Goal: Check status: Check status

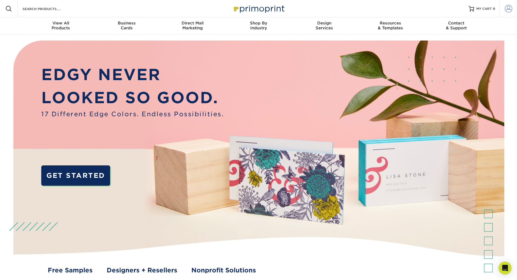
click at [507, 9] on span at bounding box center [509, 9] width 8 height 8
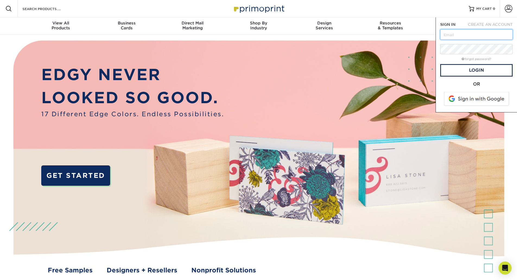
click at [467, 34] on input "text" at bounding box center [476, 34] width 72 height 10
type input "[PERSON_NAME][EMAIL_ADDRESS][DOMAIN_NAME]"
click at [483, 70] on link "Login" at bounding box center [476, 70] width 72 height 12
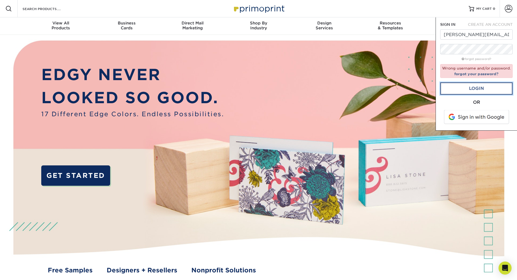
click at [466, 88] on link "Login" at bounding box center [476, 88] width 72 height 12
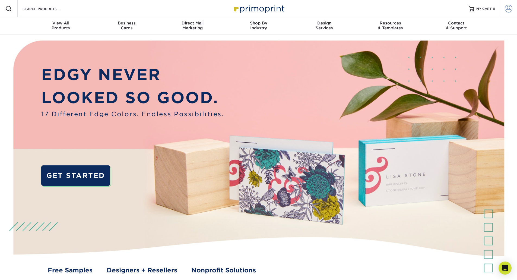
click at [510, 7] on span at bounding box center [509, 9] width 8 height 8
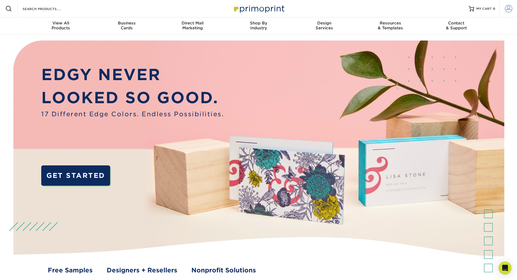
click at [508, 8] on span at bounding box center [509, 9] width 8 height 8
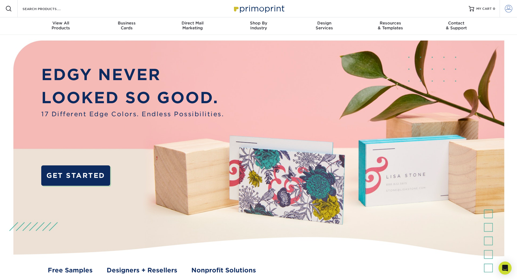
click at [508, 8] on span at bounding box center [509, 9] width 8 height 8
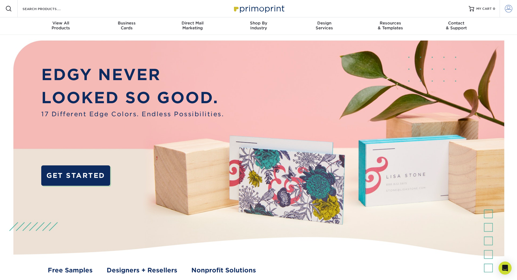
click at [506, 8] on span at bounding box center [509, 9] width 8 height 8
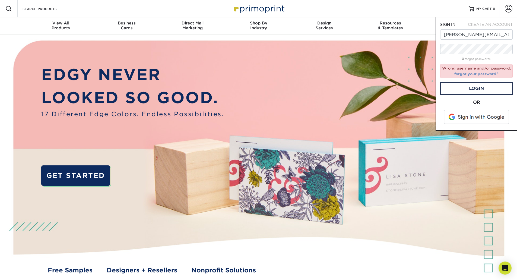
click at [478, 74] on link "forgot your password?" at bounding box center [476, 74] width 44 height 4
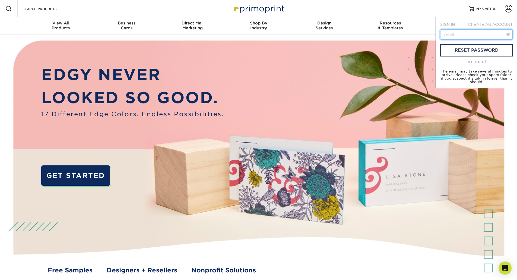
click at [452, 31] on input "text" at bounding box center [476, 34] width 72 height 10
type input "[PERSON_NAME][EMAIL_ADDRESS][DOMAIN_NAME]"
click at [464, 47] on link "reset password" at bounding box center [476, 50] width 72 height 12
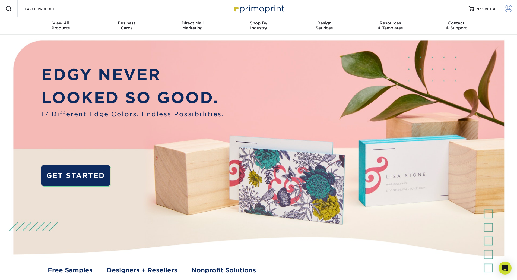
click at [511, 9] on span at bounding box center [509, 9] width 8 height 8
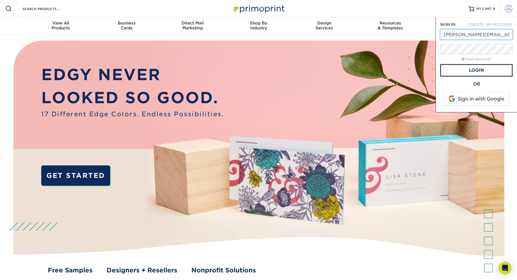
type input "[PERSON_NAME][EMAIL_ADDRESS][DOMAIN_NAME]"
click at [468, 70] on link "Login" at bounding box center [476, 70] width 72 height 12
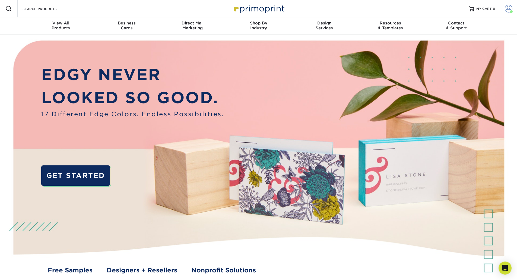
click at [508, 8] on span at bounding box center [509, 9] width 8 height 8
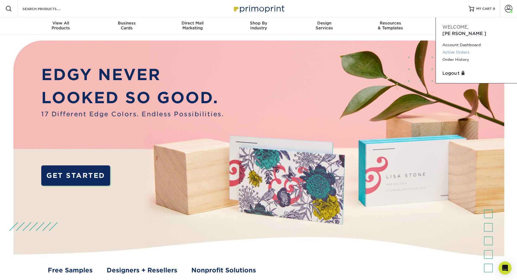
click at [454, 49] on link "Active Orders" at bounding box center [476, 52] width 68 height 7
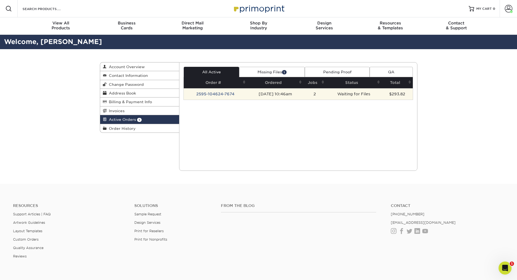
click at [350, 93] on td "Waiting for Files" at bounding box center [354, 93] width 56 height 11
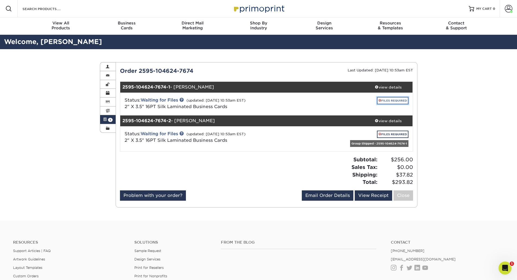
click at [388, 100] on link "FILES REQUIRED" at bounding box center [392, 100] width 31 height 7
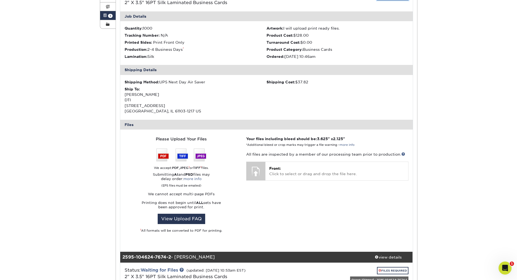
scroll to position [109, 0]
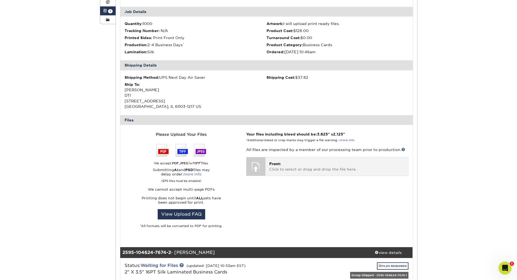
click at [308, 166] on p "Front: Click to select or drag and drop the file here." at bounding box center [336, 166] width 135 height 11
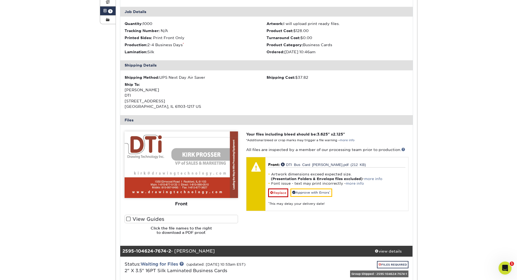
click at [126, 218] on span at bounding box center [128, 218] width 5 height 5
click at [0, 0] on input "View Guides" at bounding box center [0, 0] width 0 height 0
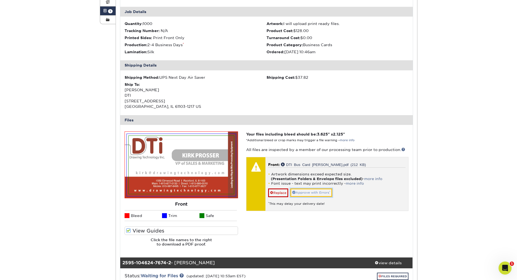
click at [315, 193] on link "Approve with Errors *" at bounding box center [311, 192] width 42 height 8
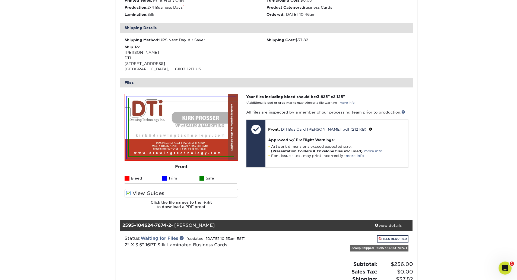
scroll to position [217, 0]
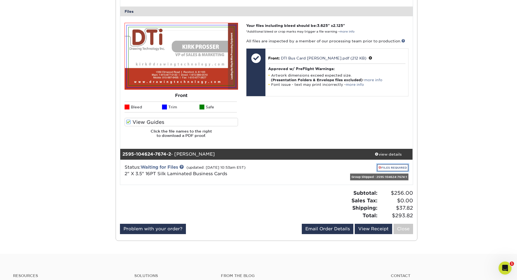
click at [393, 167] on link "FILES REQUIRED" at bounding box center [392, 167] width 31 height 7
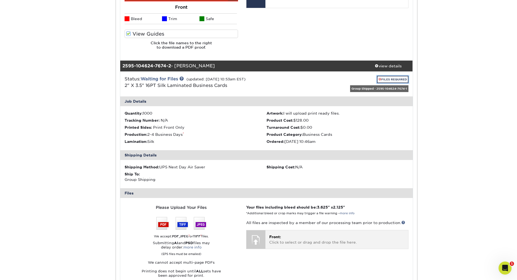
scroll to position [353, 0]
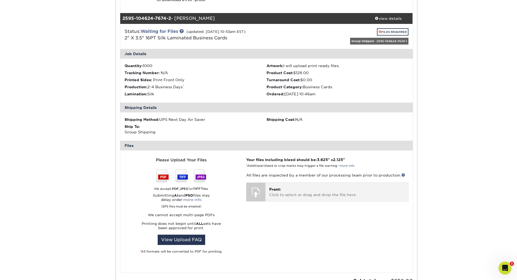
click at [286, 189] on p "Front: Click to select or drag and drop the file here." at bounding box center [336, 191] width 135 height 11
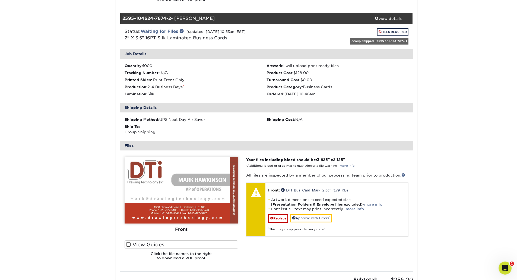
click at [128, 244] on span at bounding box center [128, 244] width 5 height 5
click at [0, 0] on input "View Guides" at bounding box center [0, 0] width 0 height 0
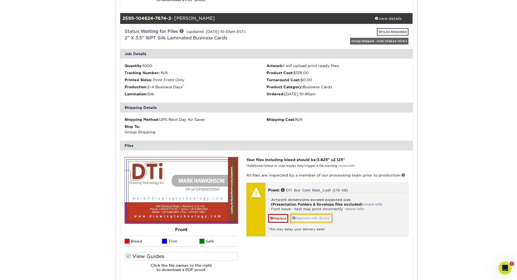
click at [305, 217] on link "Approve with Errors *" at bounding box center [311, 218] width 42 height 8
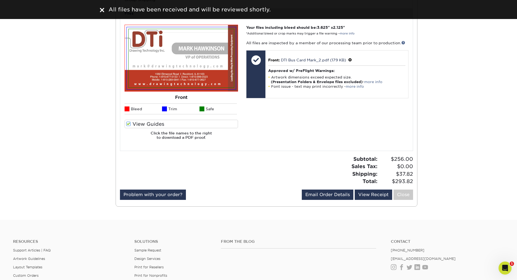
scroll to position [488, 0]
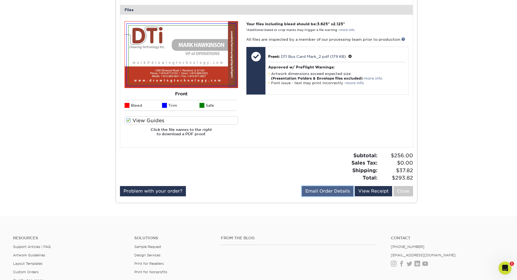
click at [328, 191] on link "Email Order Details" at bounding box center [328, 191] width 52 height 10
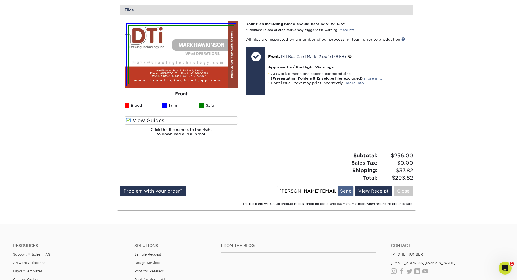
click at [343, 191] on button "Send" at bounding box center [345, 191] width 15 height 10
click at [371, 190] on link "View Receipt" at bounding box center [373, 191] width 37 height 10
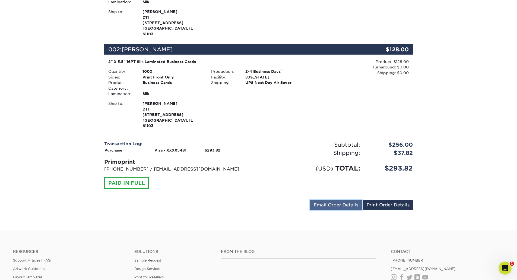
click at [337, 200] on link "Email Order Details" at bounding box center [336, 205] width 52 height 10
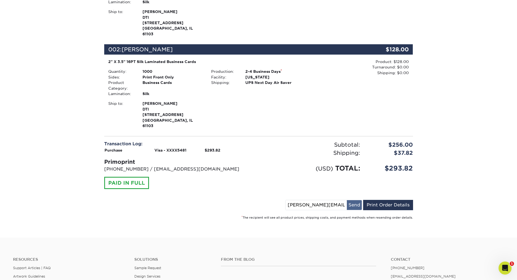
click at [355, 200] on button "Send" at bounding box center [354, 205] width 15 height 10
click at [390, 200] on link "Print Order Details" at bounding box center [388, 205] width 50 height 10
